Goal: Find specific page/section: Find specific page/section

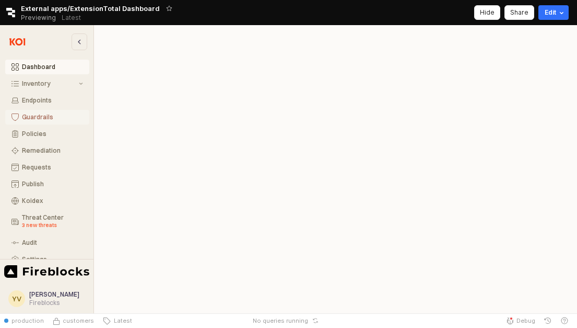
click at [33, 121] on button "Guardrails" at bounding box center [47, 117] width 84 height 15
